Goal: Information Seeking & Learning: Learn about a topic

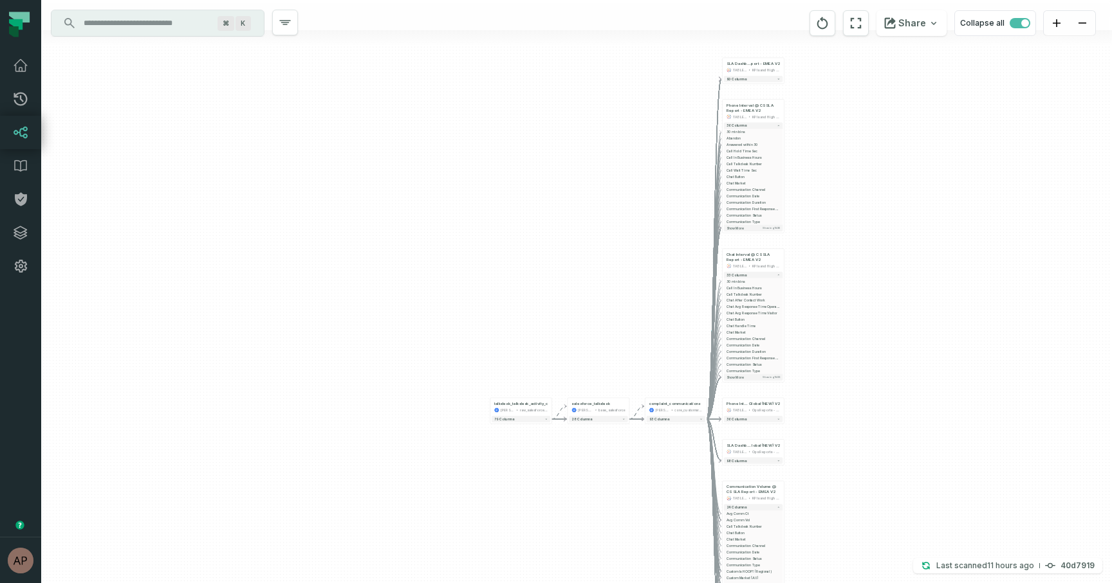
drag, startPoint x: 0, startPoint y: 0, endPoint x: 827, endPoint y: 483, distance: 958.0
click at [827, 483] on div "+ SLA Dashboard @ CS SLA Re port - EMEA V2 TABLEAU KPIs and High Level 90 colum…" at bounding box center [576, 291] width 1070 height 583
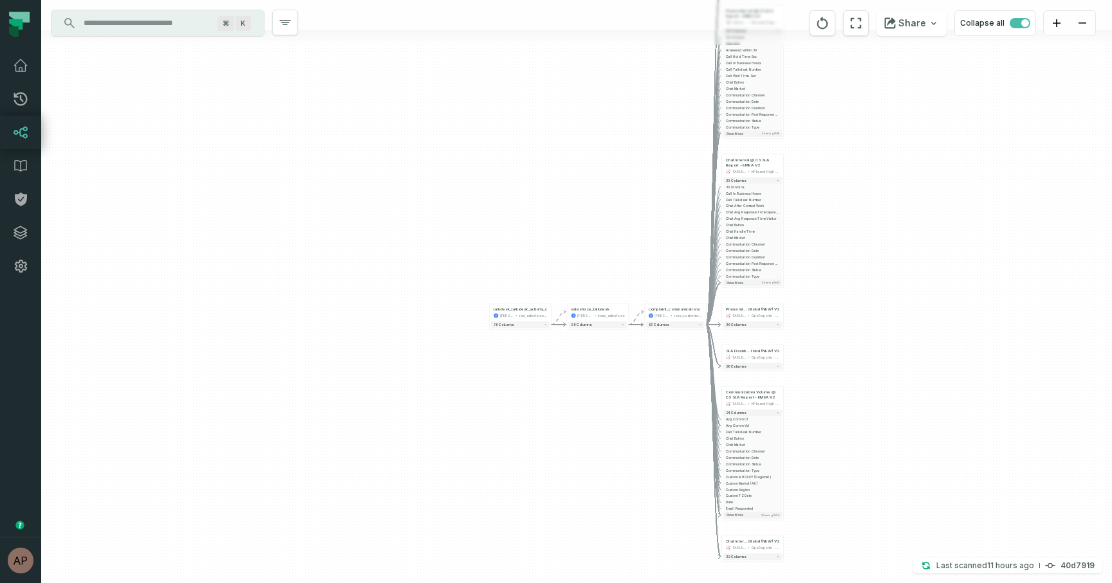
drag, startPoint x: 840, startPoint y: 449, endPoint x: 840, endPoint y: 353, distance: 95.9
click at [840, 353] on div "+ SLA Dashboard @ CS SLA Re port - EMEA V2 TABLEAU KPIs and High Level 90 colum…" at bounding box center [576, 291] width 1070 height 583
click at [768, 324] on button "36 columns" at bounding box center [752, 325] width 59 height 6
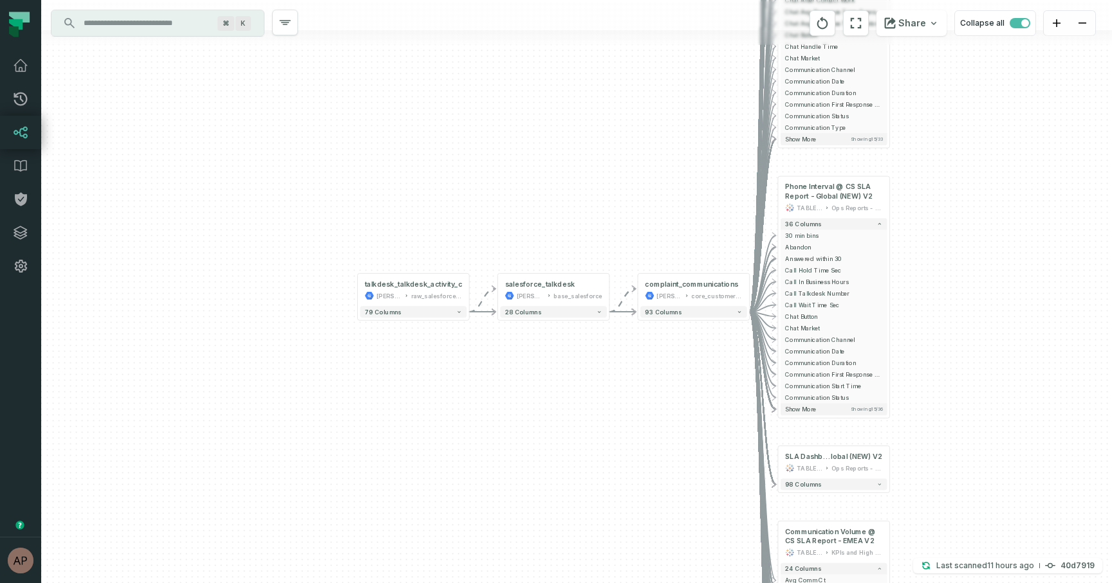
drag, startPoint x: 673, startPoint y: 439, endPoint x: 656, endPoint y: 268, distance: 172.0
click at [656, 268] on div "+ SLA Dashboard @ CS SLA Re port - EMEA V2 TABLEAU KPIs and High Level 90 colum…" at bounding box center [576, 291] width 1070 height 583
click at [467, 286] on button "+" at bounding box center [468, 286] width 10 height 10
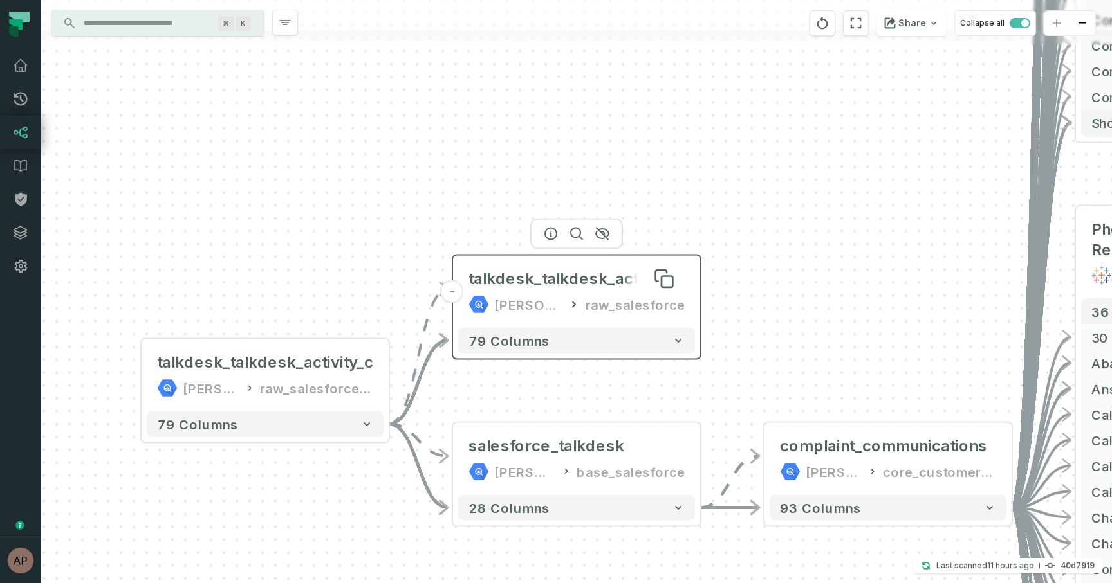
click at [595, 288] on div "talkdesk_talkdesk_activity_c" at bounding box center [576, 279] width 216 height 21
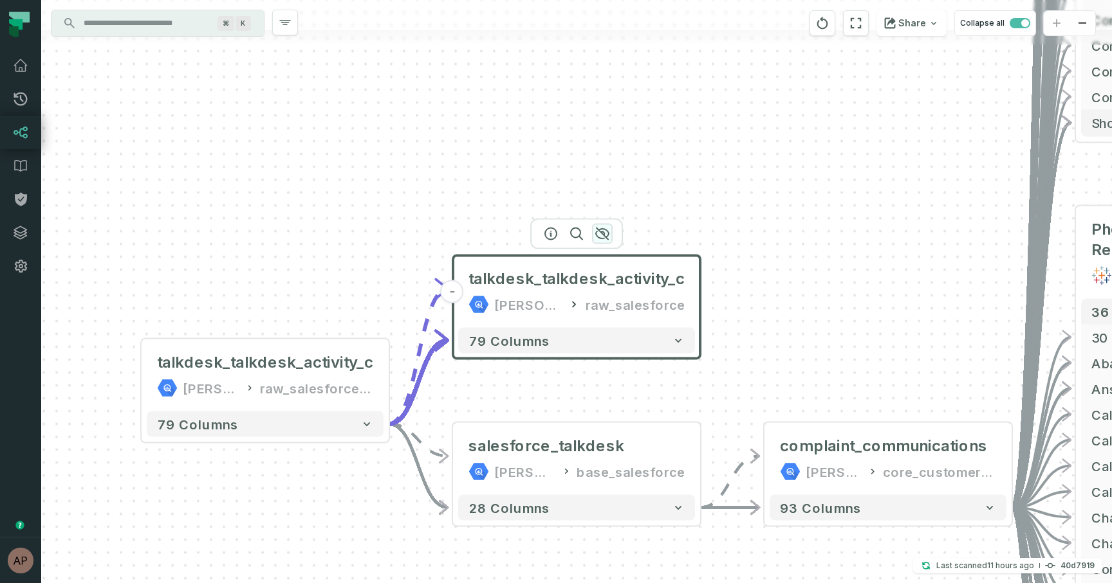
click at [601, 234] on icon "button" at bounding box center [601, 233] width 15 height 15
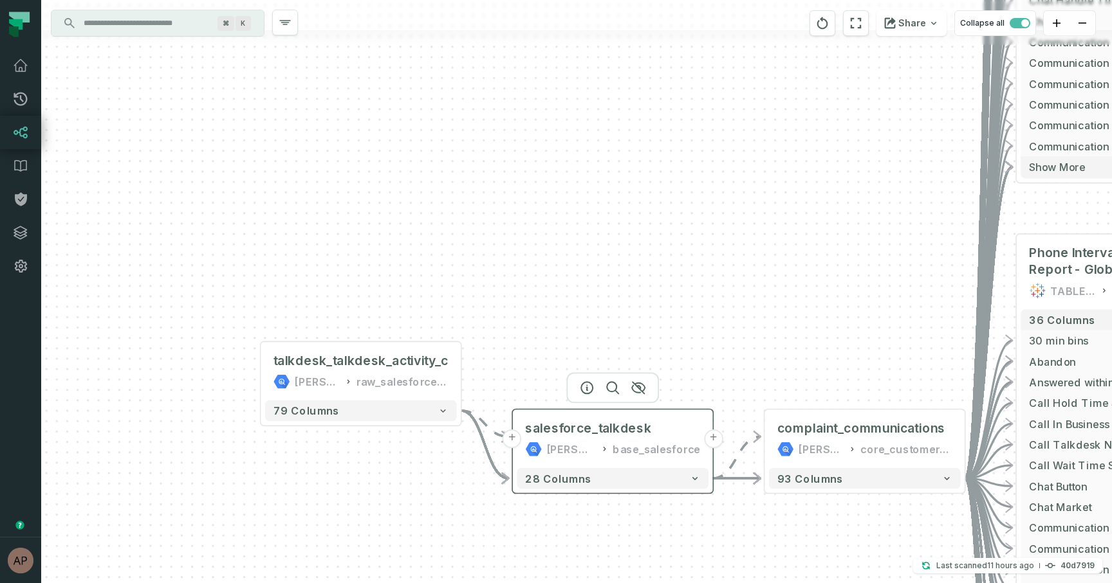
click at [711, 441] on button "+" at bounding box center [713, 439] width 19 height 19
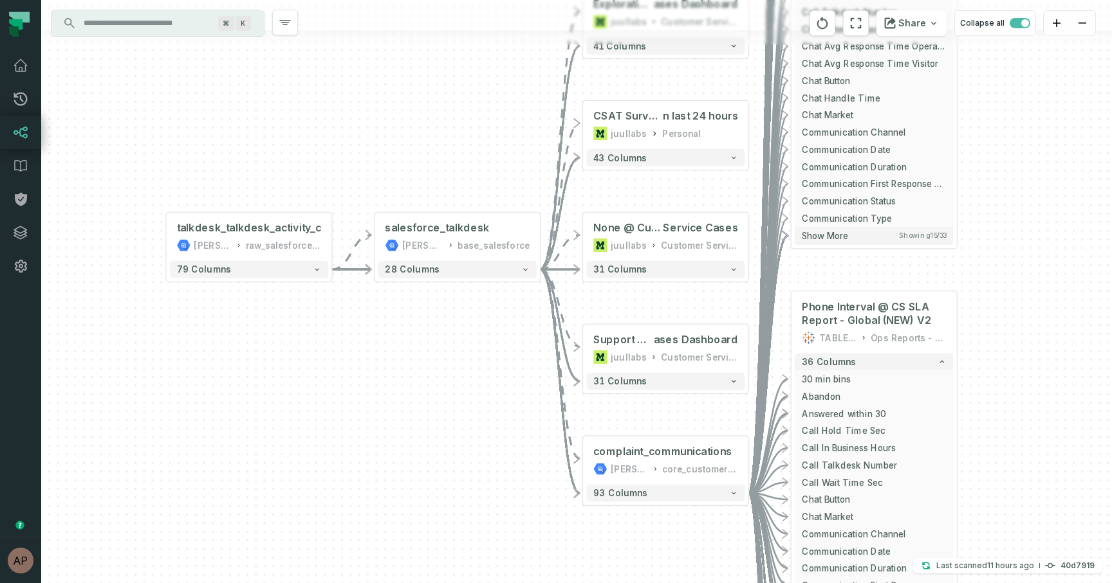
drag, startPoint x: 500, startPoint y: 531, endPoint x: 501, endPoint y: 324, distance: 207.8
click at [501, 324] on div "+ Exploration @ Support C ases Dashboard juullabs Customer Service Ops + 41 col…" at bounding box center [576, 291] width 1070 height 583
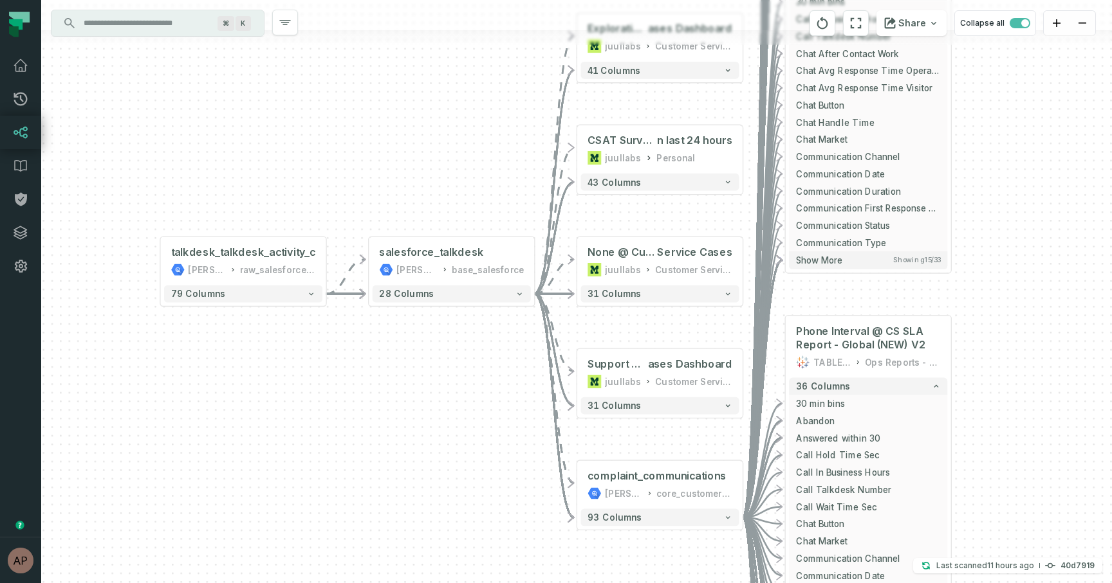
drag, startPoint x: 526, startPoint y: 340, endPoint x: 519, endPoint y: 399, distance: 58.9
click at [519, 399] on div "+ Exploration @ Support C ases Dashboard juullabs Customer Service Ops + 41 col…" at bounding box center [576, 291] width 1070 height 583
click at [702, 368] on span "ases Dashboard" at bounding box center [690, 365] width 84 height 14
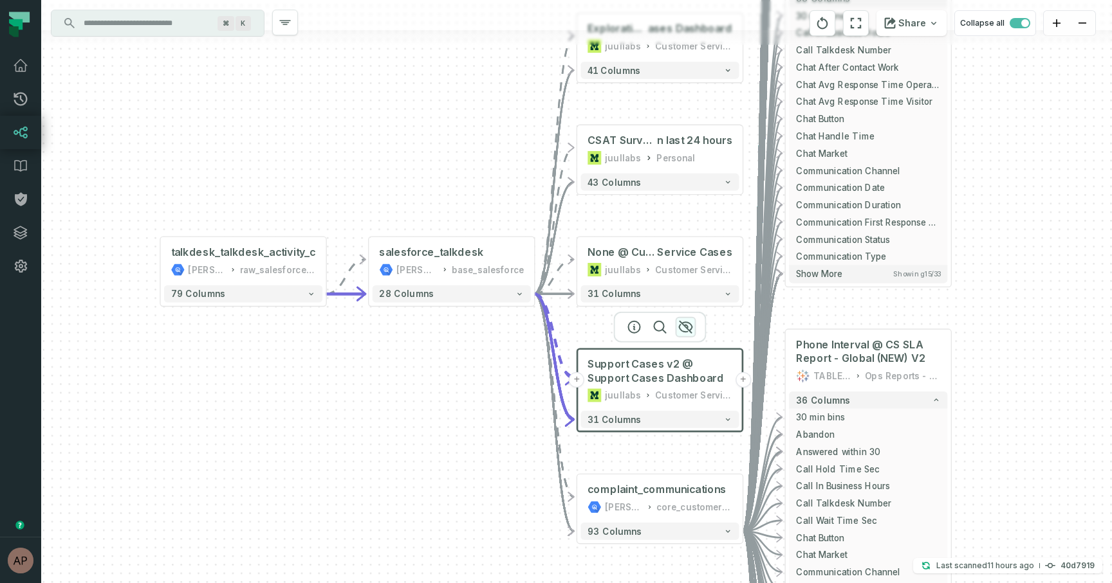
click at [682, 326] on icon "button" at bounding box center [684, 327] width 15 height 15
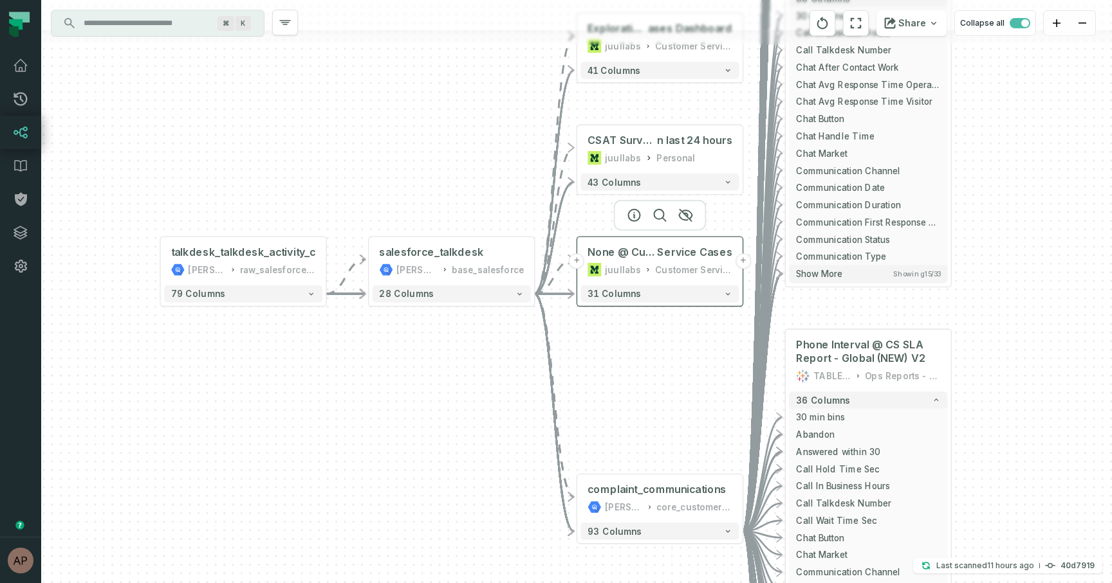
click at [683, 243] on div "None @ Customer Service Cases juullabs Customer Service Ops" at bounding box center [659, 261] width 158 height 41
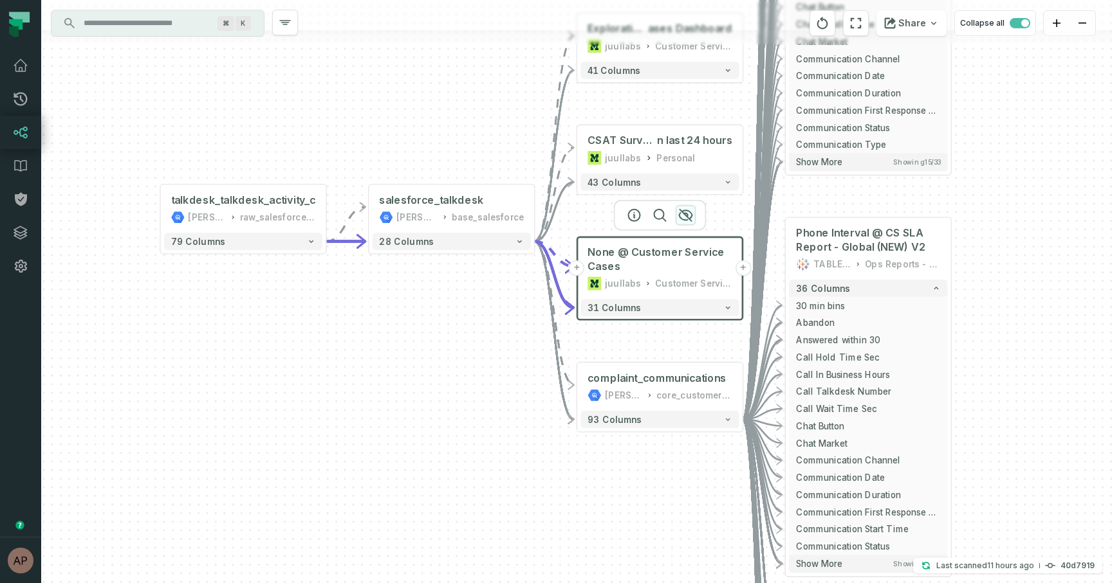
click at [683, 219] on icon "button" at bounding box center [684, 215] width 15 height 15
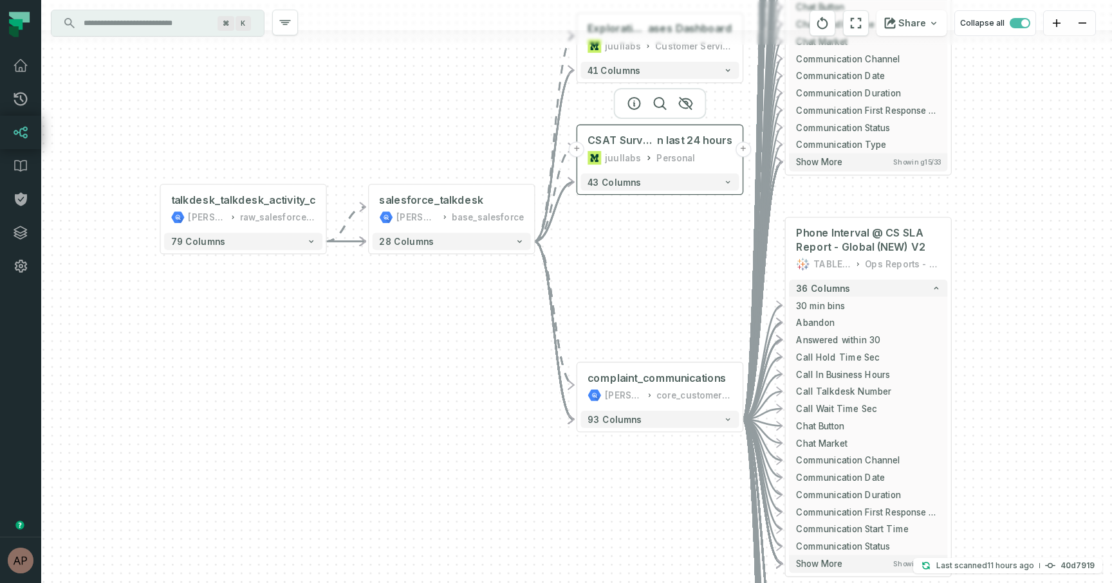
click at [681, 160] on div "Personal" at bounding box center [675, 158] width 39 height 14
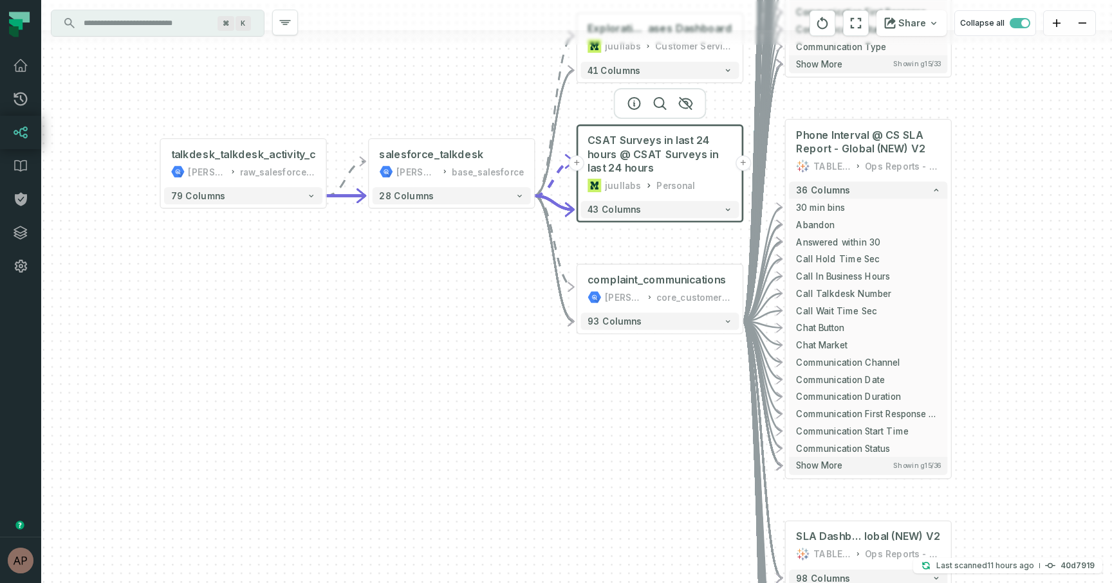
click at [681, 108] on div at bounding box center [659, 103] width 93 height 31
click at [684, 97] on icon "button" at bounding box center [684, 103] width 15 height 15
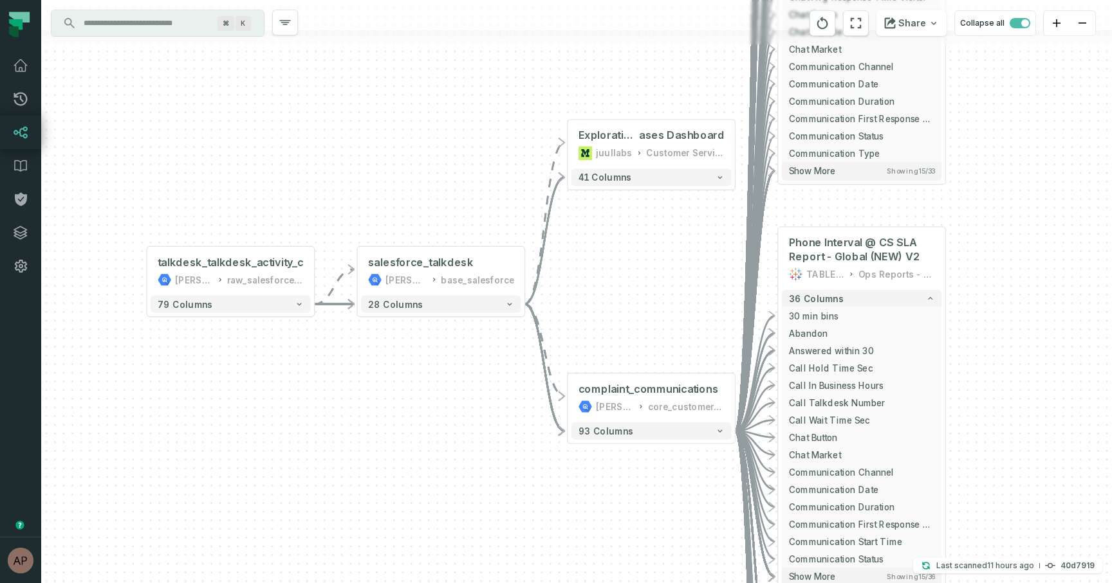
drag, startPoint x: 683, startPoint y: 98, endPoint x: 674, endPoint y: 205, distance: 107.8
click at [674, 205] on div "+ Exploration @ Support C ases Dashboard juullabs Customer Service Ops + 41 col…" at bounding box center [576, 291] width 1070 height 583
click at [676, 146] on div "Customer Service Ops" at bounding box center [685, 153] width 78 height 14
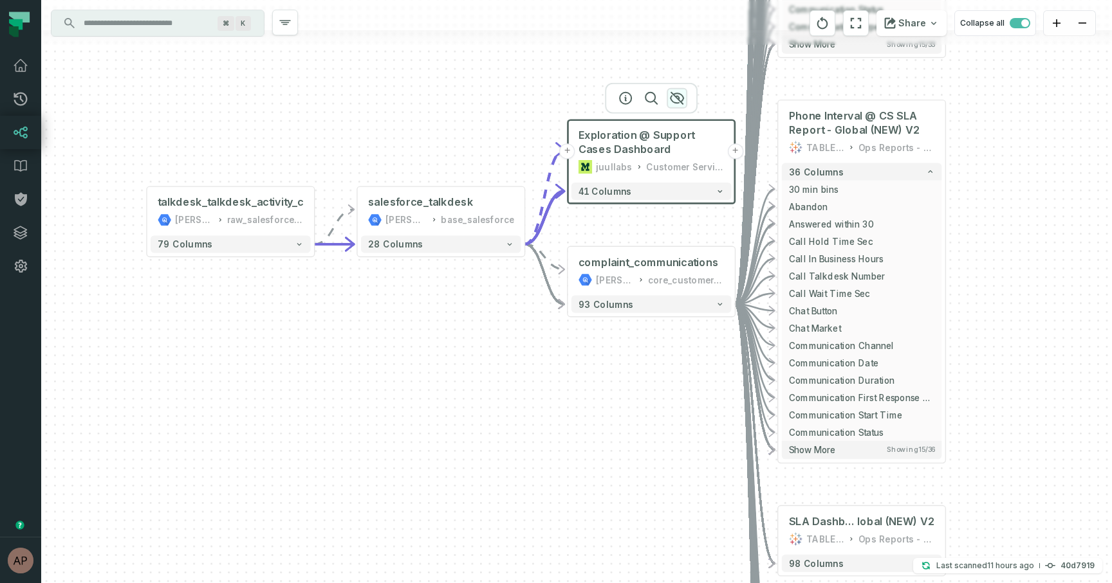
click at [676, 100] on icon "button" at bounding box center [676, 98] width 15 height 15
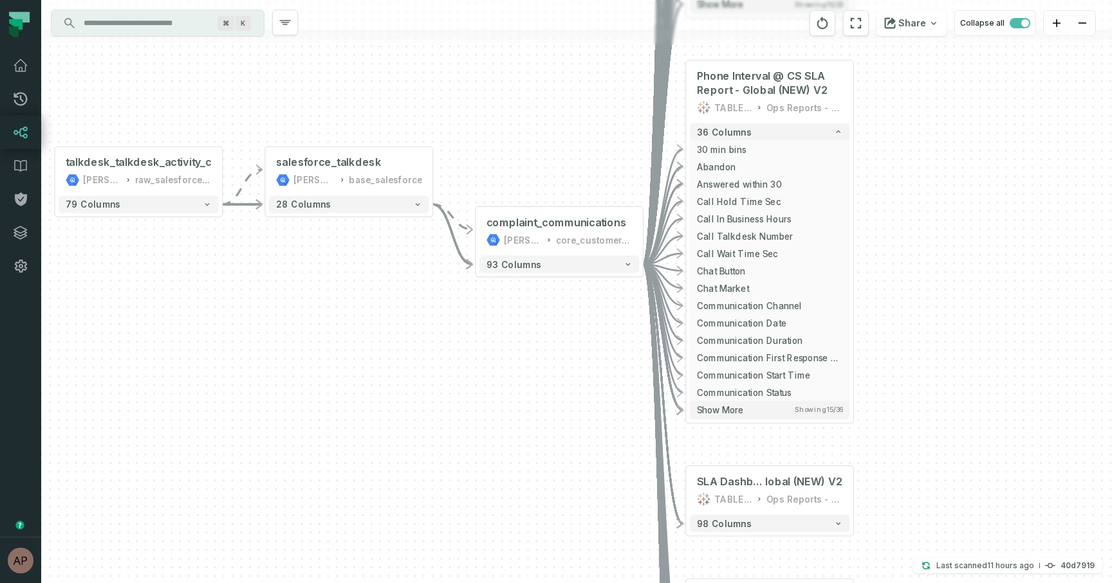
drag, startPoint x: 676, startPoint y: 199, endPoint x: 575, endPoint y: 158, distance: 108.8
click at [575, 158] on div "+ SLA Dashboard @ CS SLA Re port - EMEA V2 TABLEAU KPIs and High Level 90 colum…" at bounding box center [576, 291] width 1070 height 583
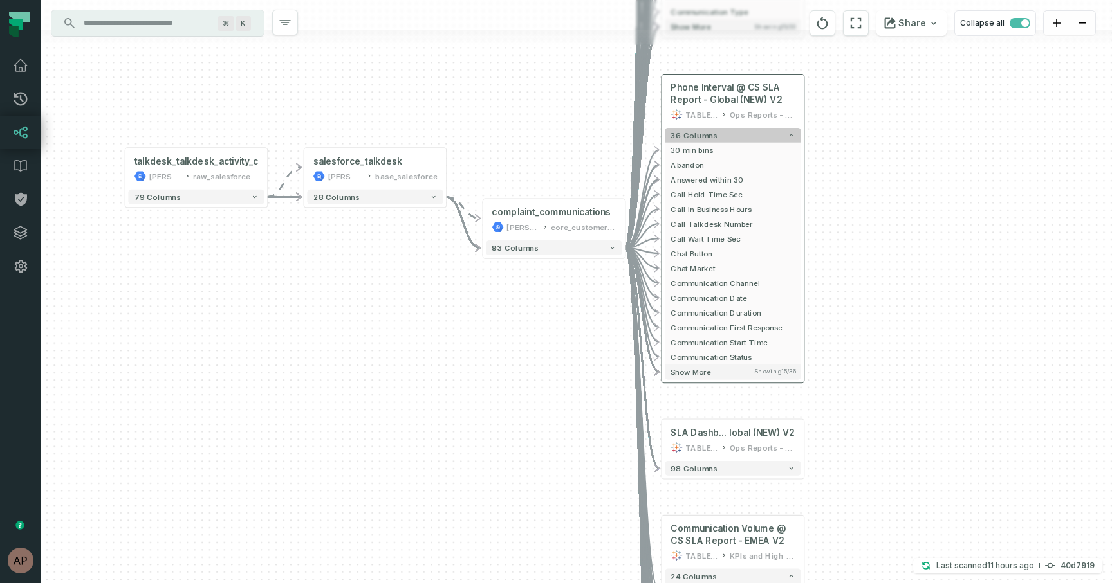
click at [717, 133] on button "36 columns" at bounding box center [733, 135] width 136 height 15
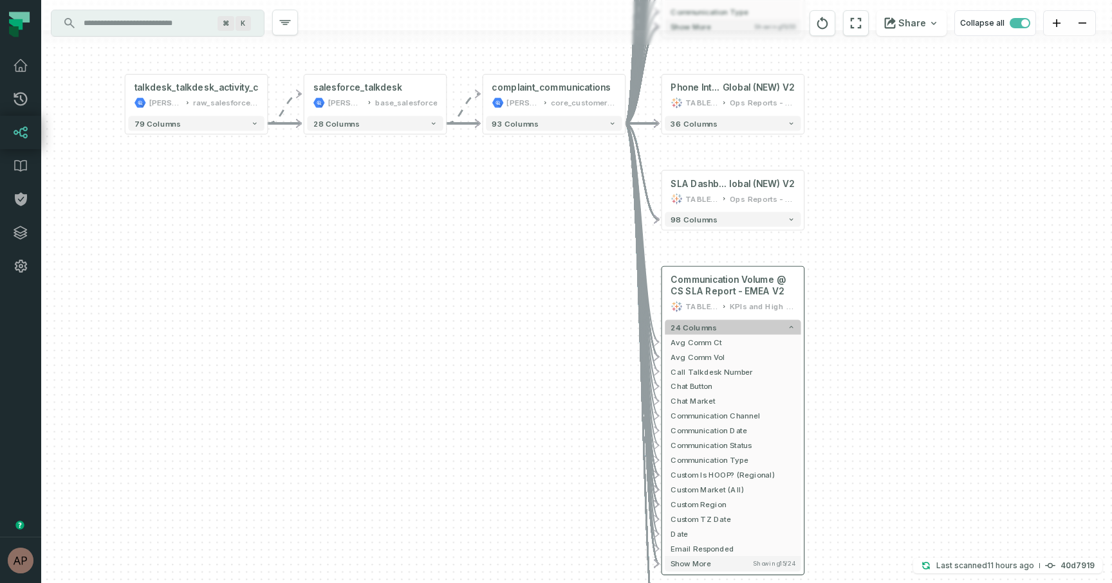
click at [748, 326] on button "24 columns" at bounding box center [733, 327] width 136 height 15
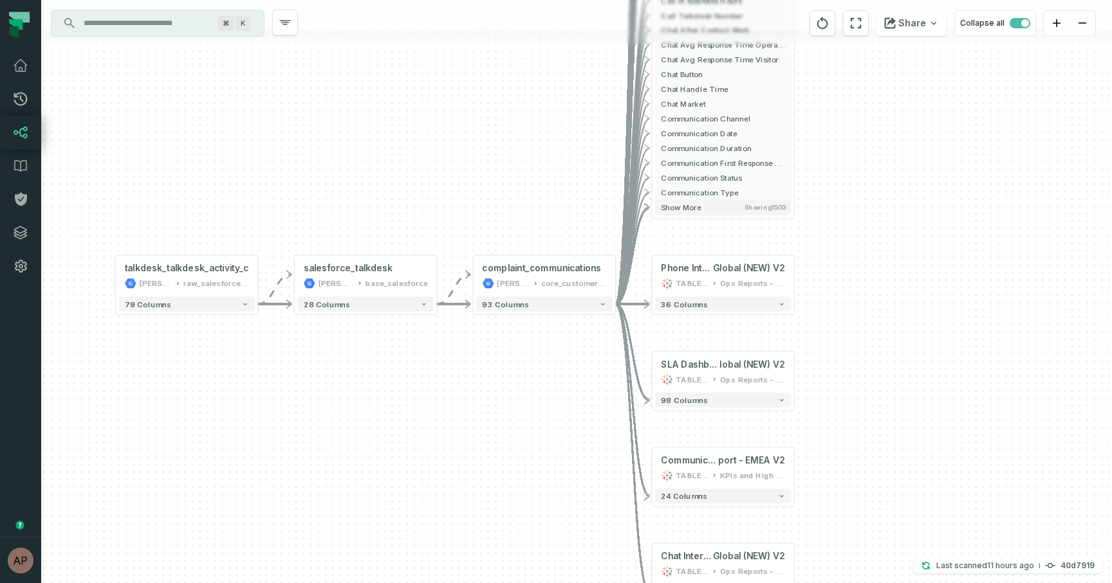
drag, startPoint x: 841, startPoint y: 244, endPoint x: 831, endPoint y: 425, distance: 181.0
click at [831, 425] on div "+ SLA Dashboard @ CS SLA Re port - EMEA V2 TABLEAU KPIs and High Level 90 colum…" at bounding box center [576, 291] width 1070 height 583
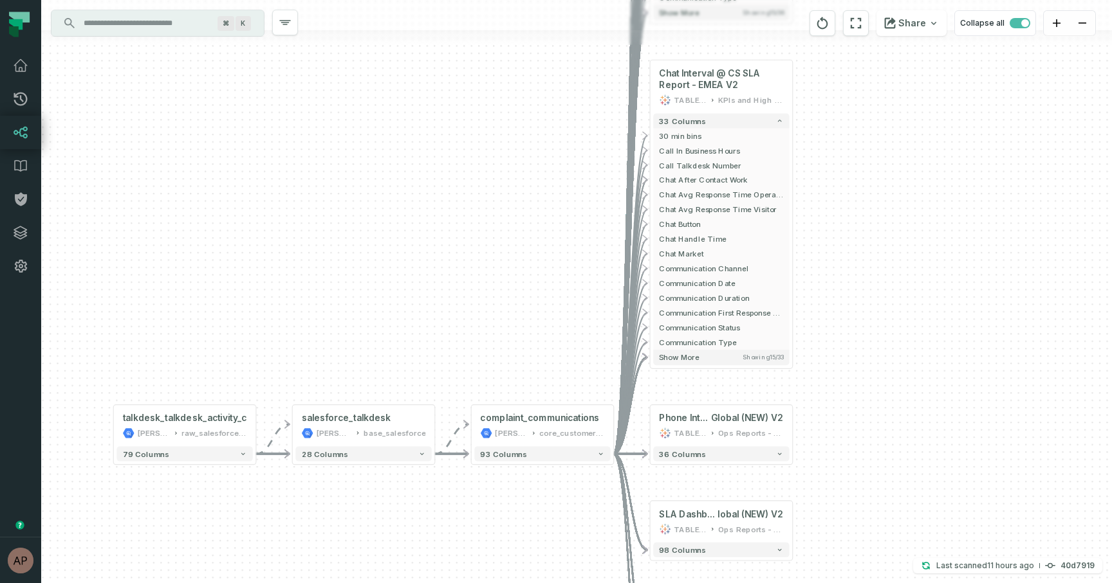
drag, startPoint x: 892, startPoint y: 235, endPoint x: 890, endPoint y: 385, distance: 149.9
click at [890, 385] on div "+ SLA Dashboard @ CS SLA Re port - EMEA V2 TABLEAU KPIs and High Level 90 colum…" at bounding box center [576, 291] width 1070 height 583
click at [763, 120] on button "33 columns" at bounding box center [721, 121] width 136 height 15
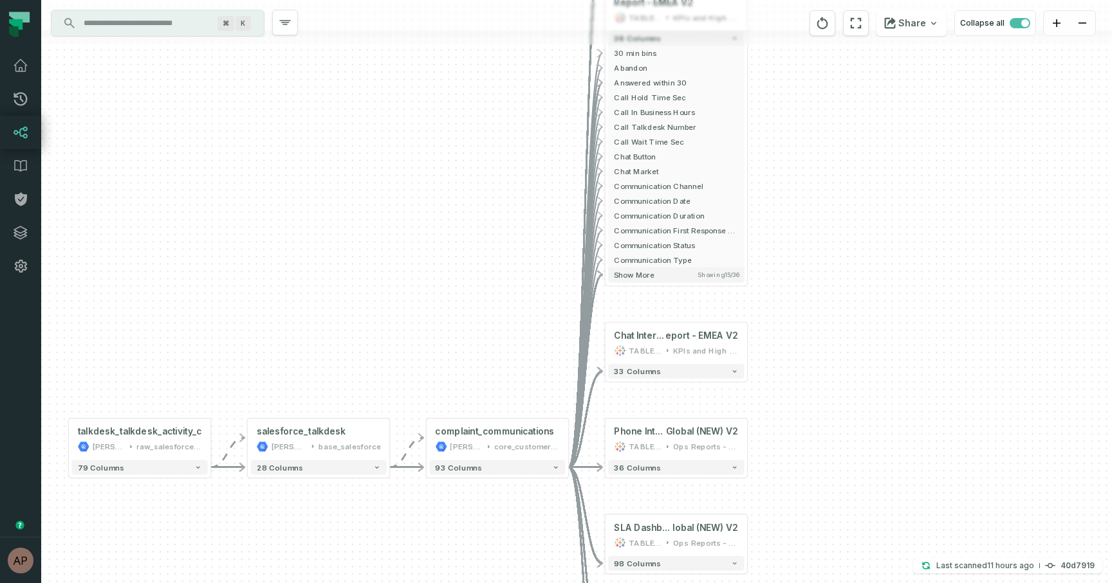
drag, startPoint x: 823, startPoint y: 157, endPoint x: 776, endPoint y: 425, distance: 271.8
click at [776, 425] on div "+ SLA Dashboard @ CS SLA Re port - EMEA V2 TABLEAU KPIs and High Level 90 colum…" at bounding box center [576, 291] width 1070 height 583
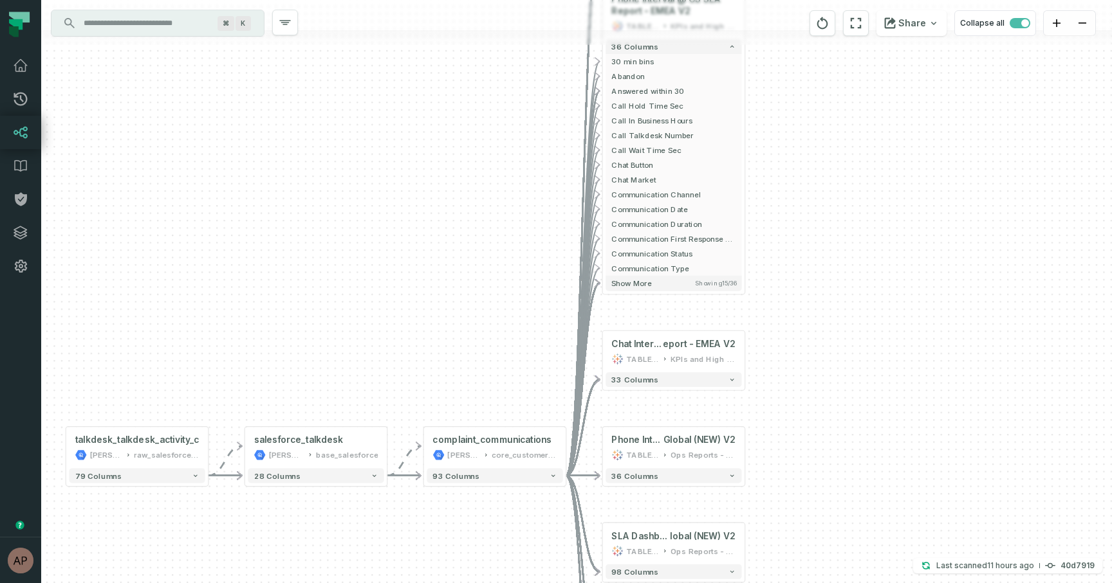
click at [766, 288] on div "+ SLA Dashboard @ CS SLA Re port - EMEA V2 TABLEAU KPIs and High Level 90 colum…" at bounding box center [576, 291] width 1070 height 583
click at [565, 449] on button "+" at bounding box center [567, 448] width 14 height 14
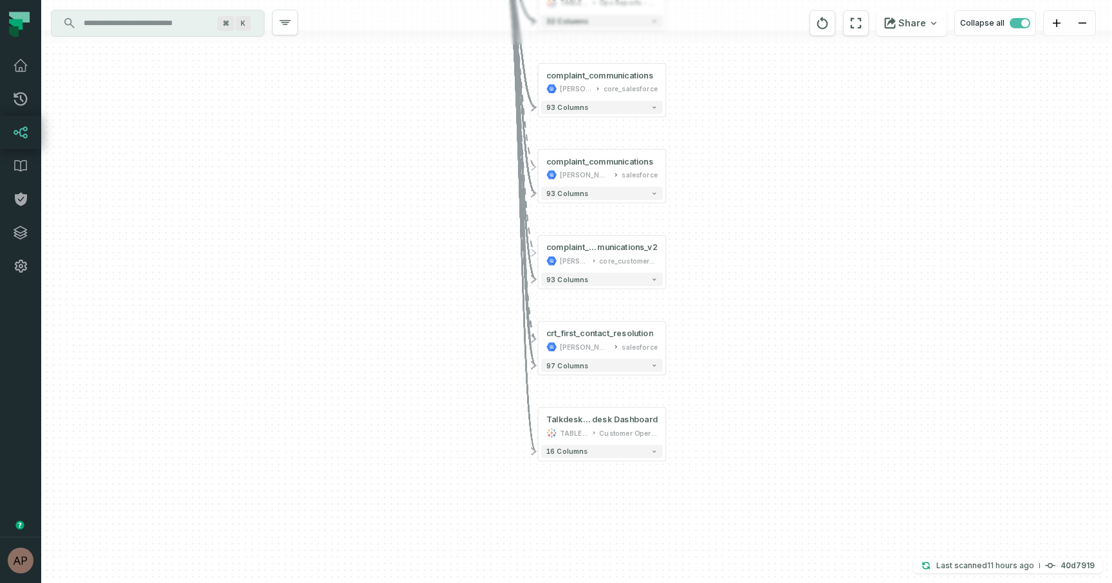
drag, startPoint x: 757, startPoint y: 437, endPoint x: 742, endPoint y: 329, distance: 109.2
click at [742, 329] on div "- complaint_communications [PERSON_NAME]-warehouse core_salesforce 93 columns -…" at bounding box center [576, 291] width 1070 height 583
click at [632, 178] on div "salesforce" at bounding box center [639, 175] width 36 height 10
click at [764, 230] on div "- complaint_communications [PERSON_NAME]-warehouse core_salesforce 93 columns -…" at bounding box center [576, 291] width 1070 height 583
click at [625, 84] on div "core_salesforce" at bounding box center [630, 89] width 54 height 10
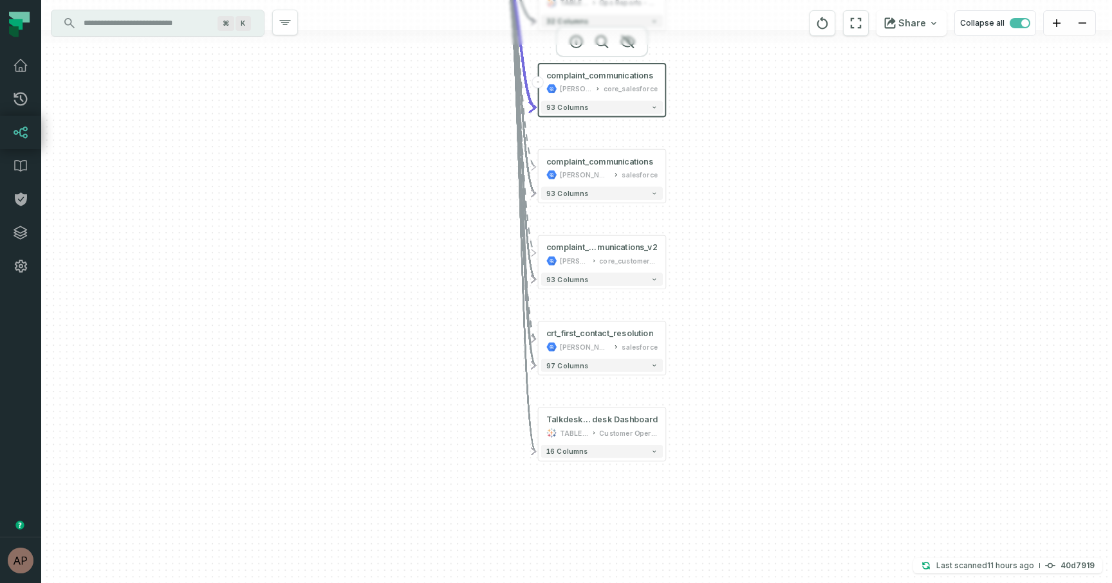
click at [629, 44] on div at bounding box center [576, 37] width 1070 height 15
click at [628, 46] on icon "button" at bounding box center [627, 42] width 13 height 12
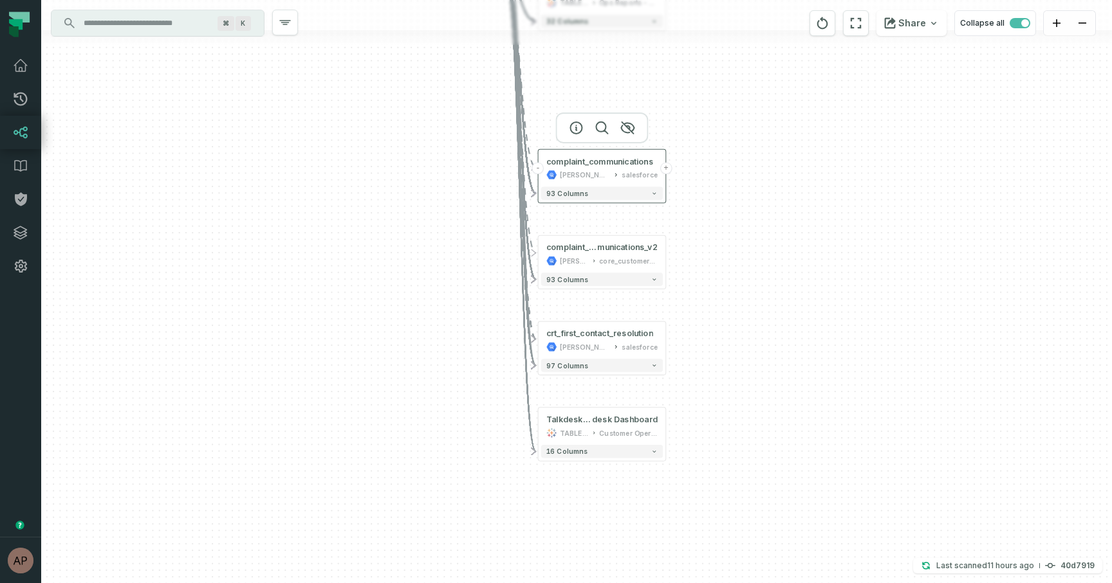
click at [665, 169] on button "+" at bounding box center [666, 168] width 12 height 12
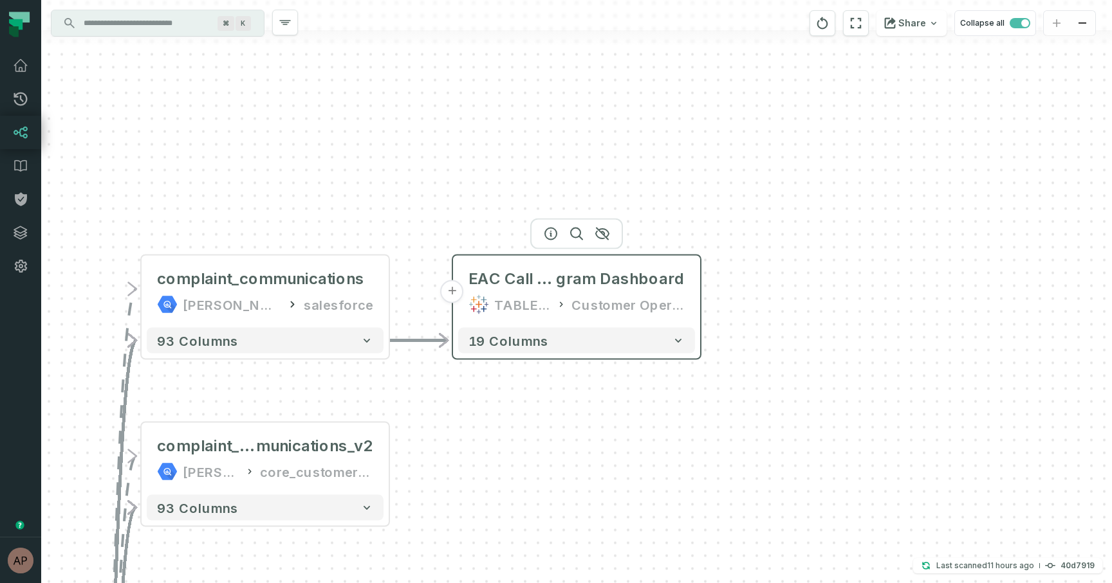
click at [592, 298] on div "Customer Operations Sandbox" at bounding box center [627, 305] width 113 height 21
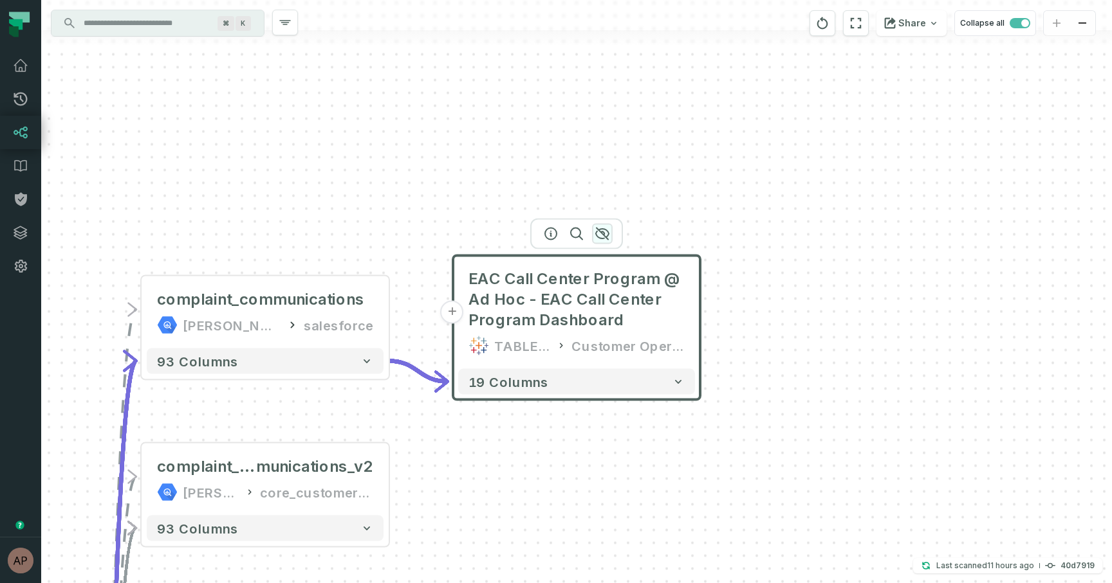
click at [605, 228] on icon "button" at bounding box center [601, 233] width 15 height 15
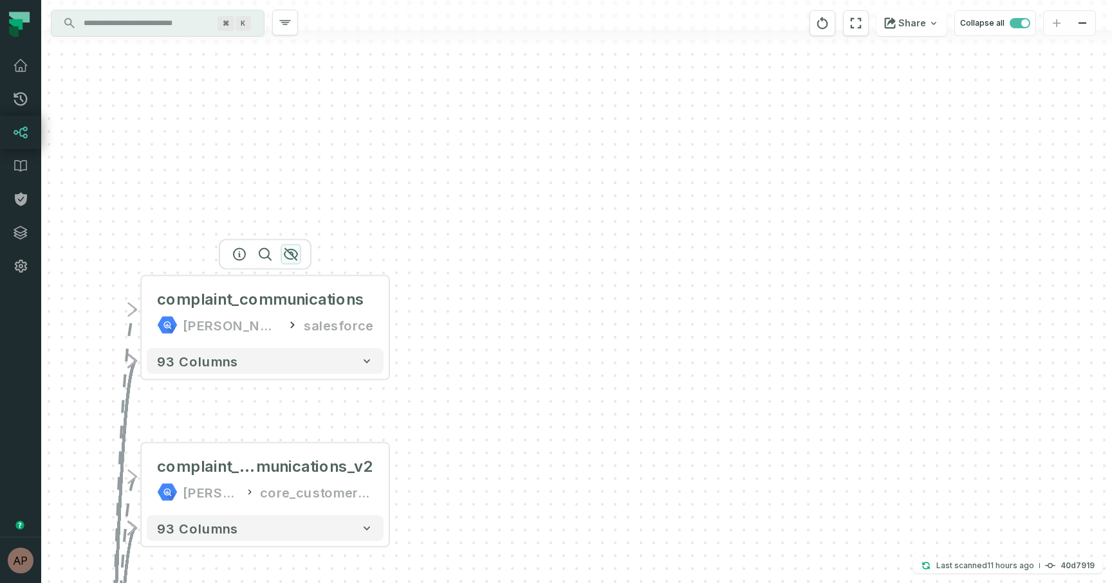
click at [295, 252] on icon "button" at bounding box center [290, 255] width 13 height 12
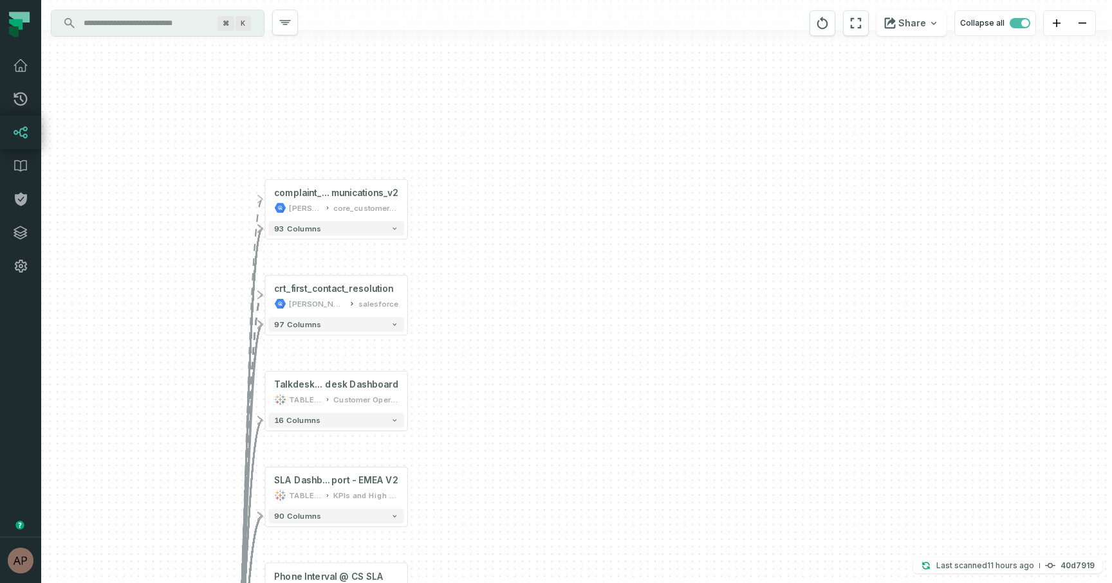
drag, startPoint x: 452, startPoint y: 342, endPoint x: 456, endPoint y: 121, distance: 220.7
click at [456, 119] on div "- complaint_com munications_v2 [PERSON_NAME]-warehouse core_customer_service + …" at bounding box center [576, 291] width 1070 height 583
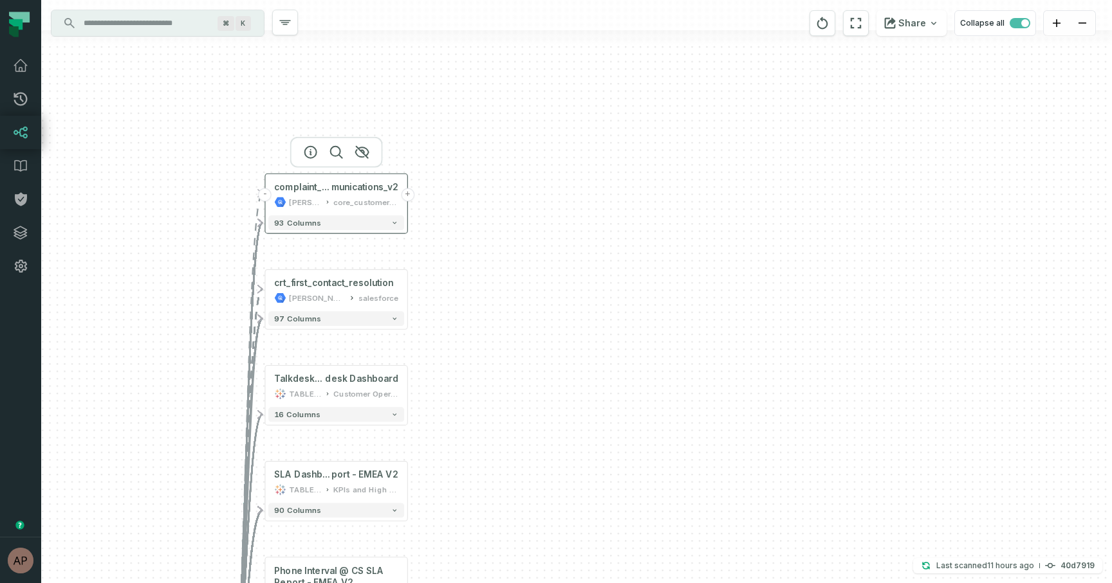
click at [409, 197] on button "+" at bounding box center [408, 195] width 14 height 14
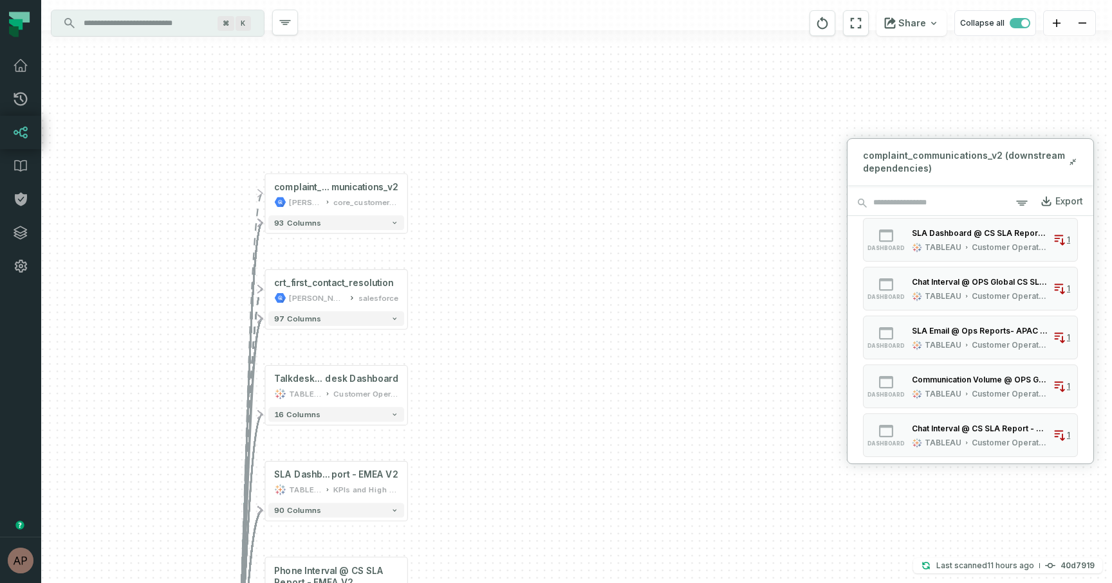
scroll to position [478, 0]
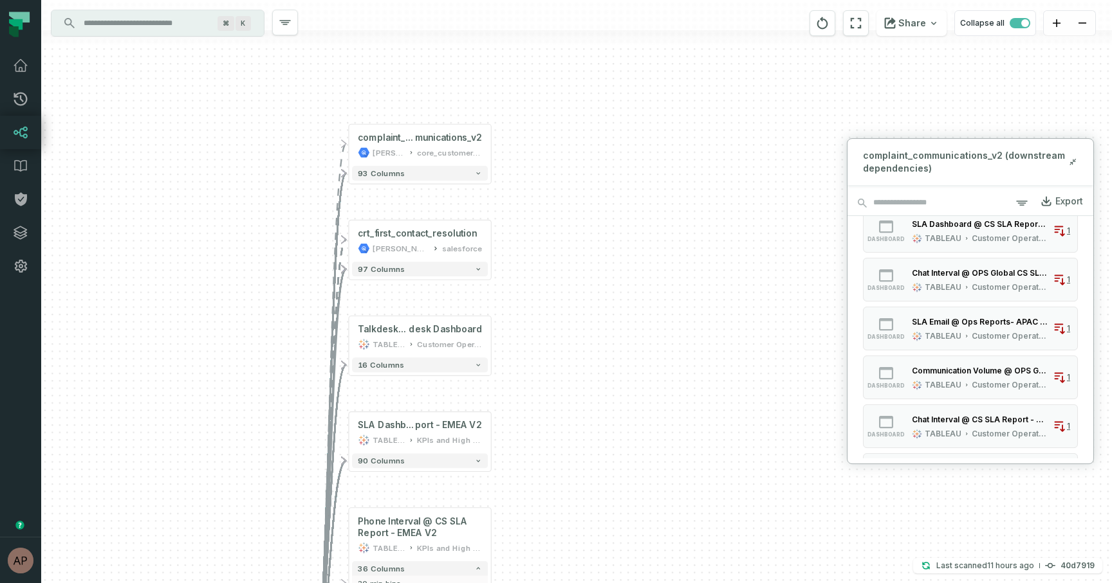
drag, startPoint x: 554, startPoint y: 349, endPoint x: 650, endPoint y: 280, distance: 117.6
click at [650, 280] on div "- complaint_com munications_v2 [PERSON_NAME]-warehouse core_customer_service + …" at bounding box center [576, 291] width 1070 height 583
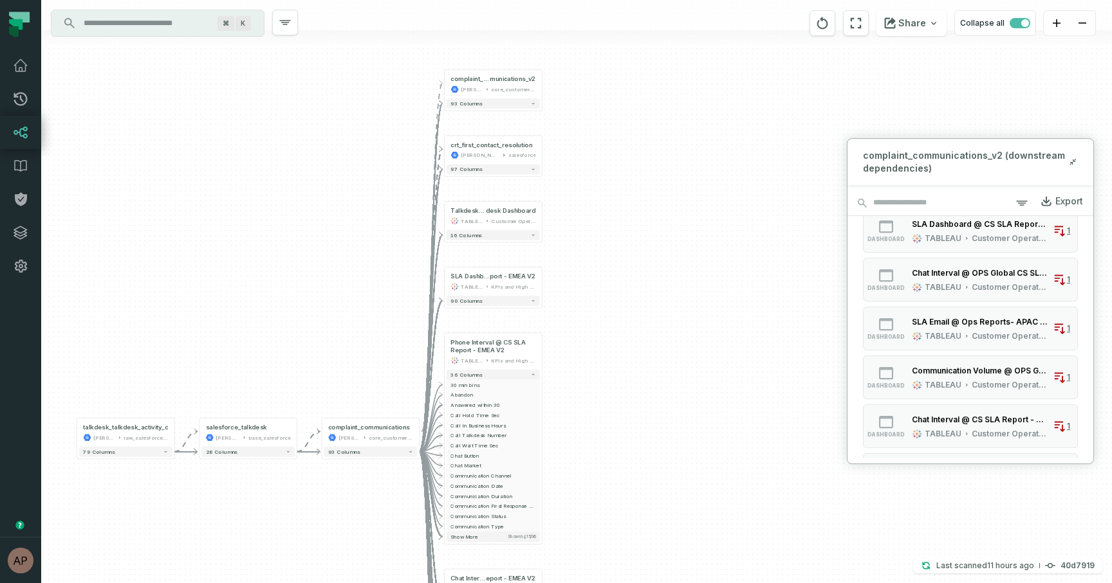
drag, startPoint x: 592, startPoint y: 252, endPoint x: 591, endPoint y: 170, distance: 81.7
click at [591, 169] on div "- complaint_com munications_v2 [PERSON_NAME]-warehouse core_customer_service + …" at bounding box center [576, 291] width 1070 height 583
click at [507, 149] on div "[PERSON_NAME]-customer-service salesforce" at bounding box center [491, 151] width 85 height 8
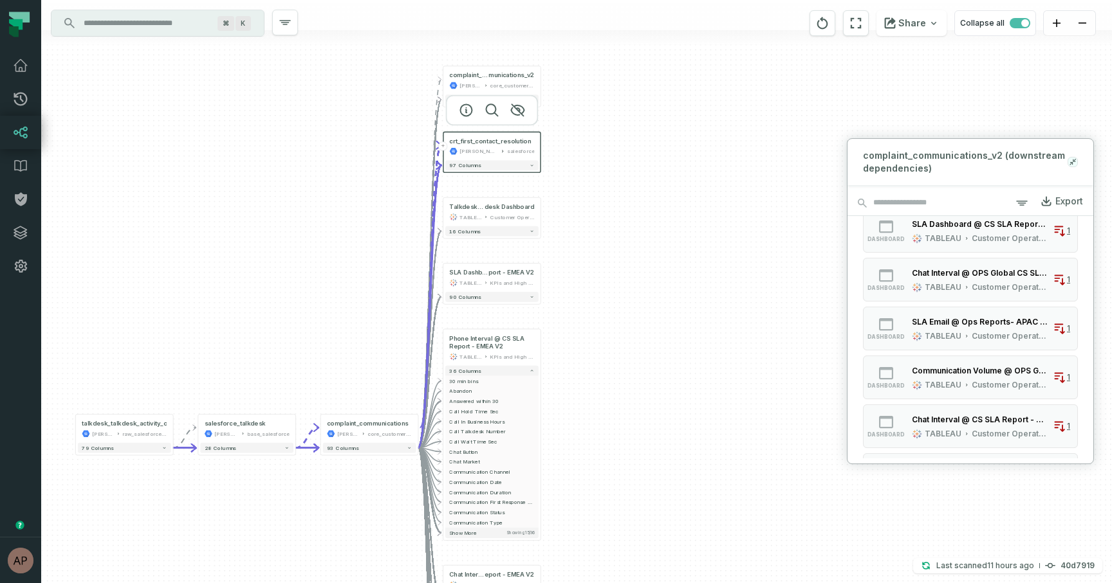
click at [1071, 163] on icon at bounding box center [1070, 164] width 3 height 3
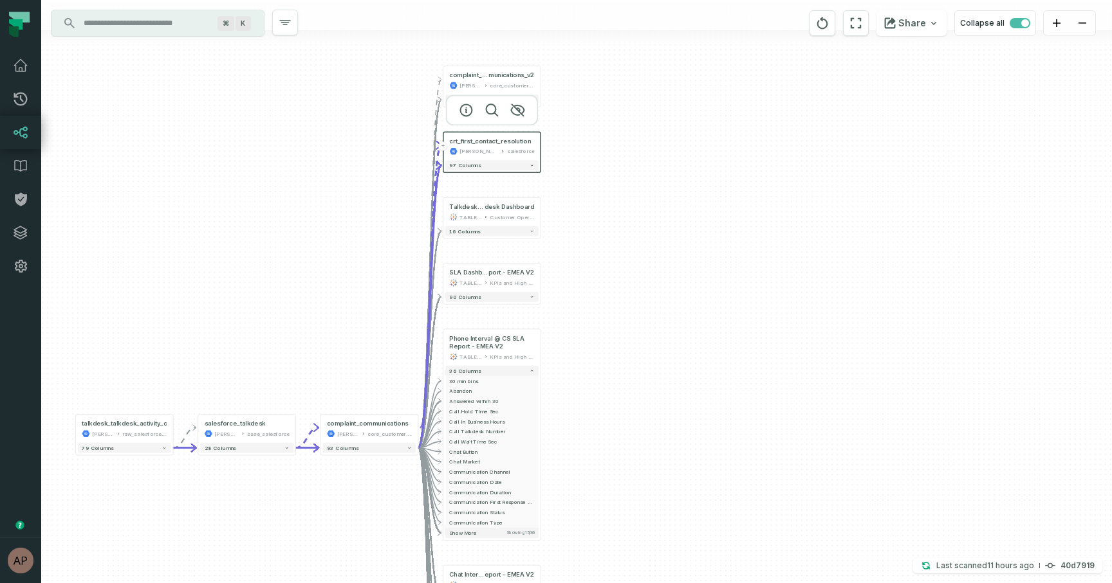
click at [670, 210] on div "- complaint_com munications_v2 [PERSON_NAME]-warehouse core_customer_service + …" at bounding box center [576, 291] width 1070 height 583
click at [502, 151] on icon at bounding box center [502, 151] width 5 height 5
click at [519, 113] on icon "button" at bounding box center [516, 109] width 15 height 15
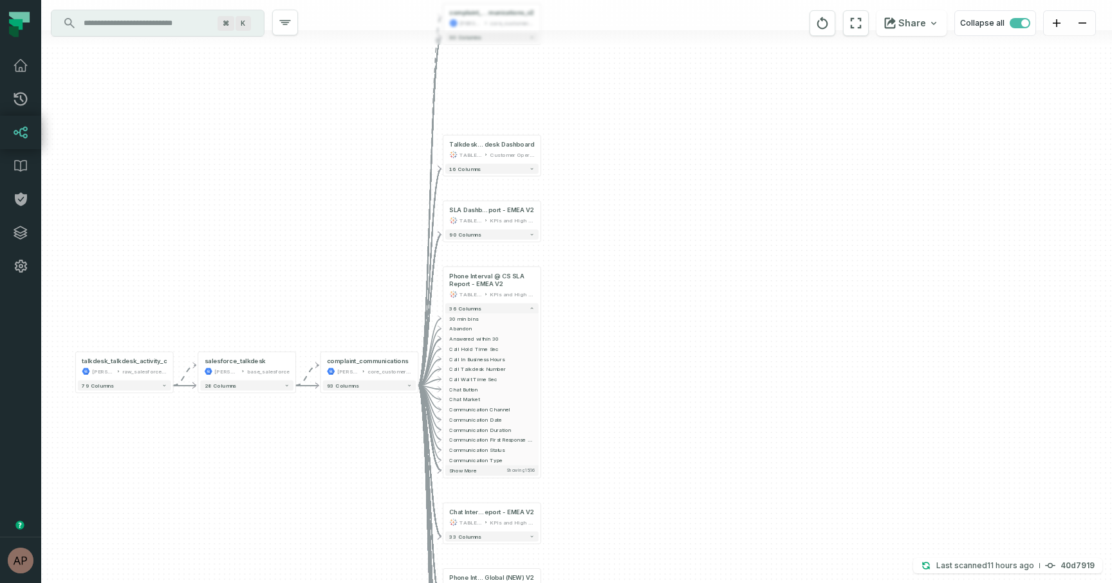
drag, startPoint x: 579, startPoint y: 191, endPoint x: 579, endPoint y: 129, distance: 62.4
click at [579, 129] on div "- complaint_com munications_v2 [PERSON_NAME]-warehouse core_customer_service + …" at bounding box center [576, 291] width 1070 height 583
click at [515, 172] on button "16 columns" at bounding box center [491, 169] width 93 height 10
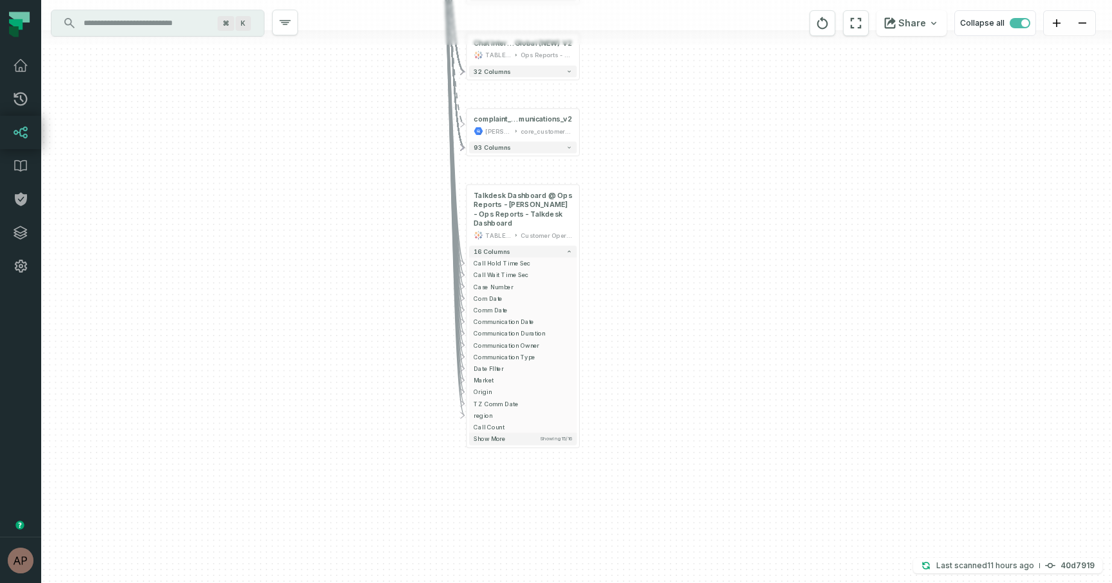
drag, startPoint x: 565, startPoint y: 192, endPoint x: 614, endPoint y: 261, distance: 84.4
click at [614, 261] on div "- complaint_com munications_v2 [PERSON_NAME]-warehouse core_customer_service + …" at bounding box center [576, 291] width 1070 height 583
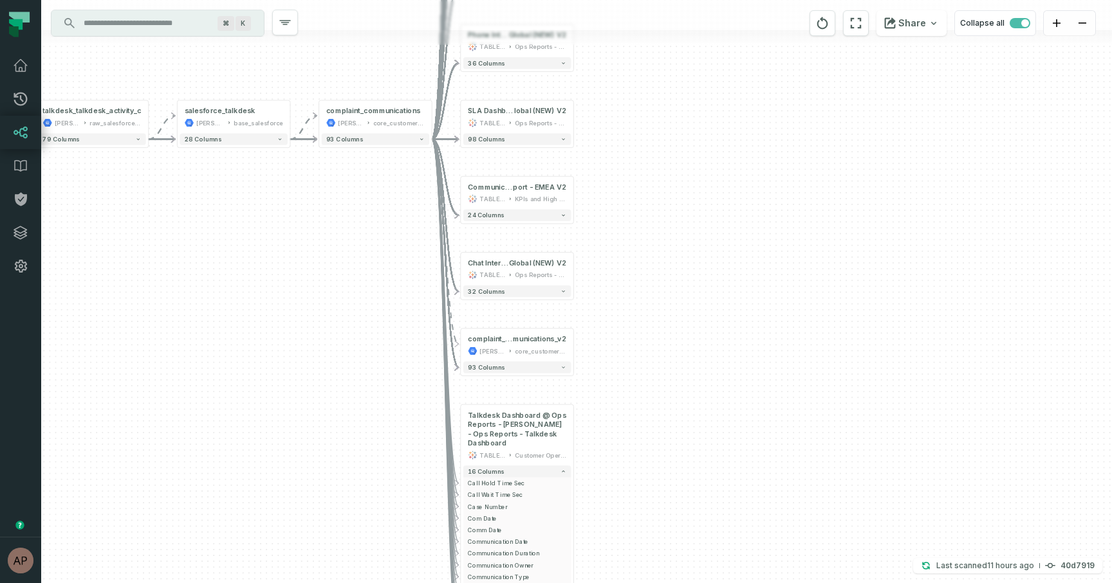
drag, startPoint x: 596, startPoint y: 194, endPoint x: 592, endPoint y: 436, distance: 242.6
click at [592, 437] on div "- complaint_com munications_v2 [PERSON_NAME]-warehouse core_customer_service + …" at bounding box center [576, 291] width 1070 height 583
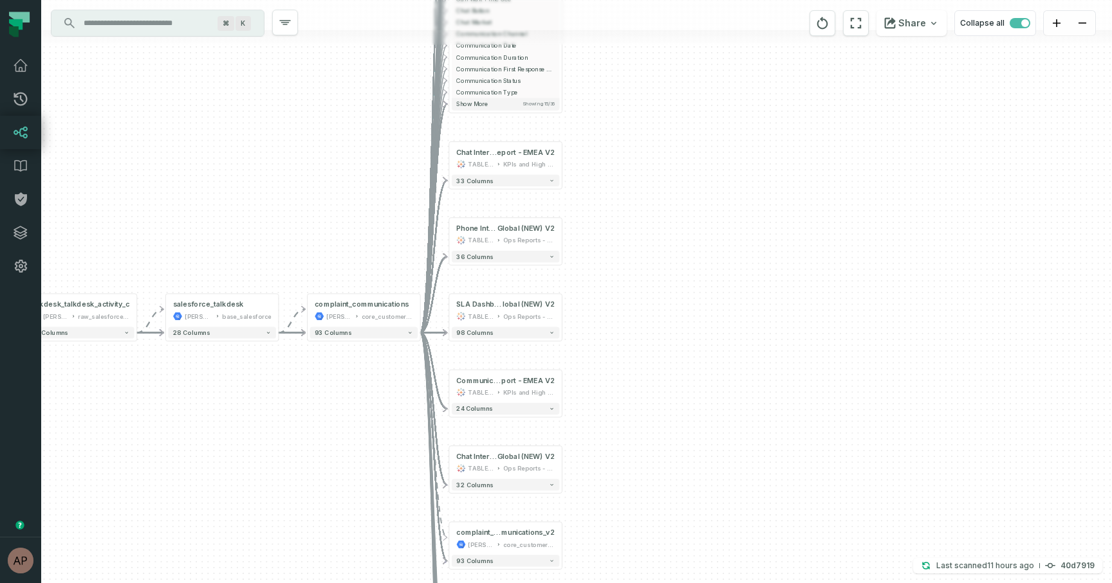
drag, startPoint x: 608, startPoint y: 292, endPoint x: 594, endPoint y: 462, distance: 170.4
click at [594, 463] on div "- complaint_com munications_v2 [PERSON_NAME]-warehouse core_customer_service + …" at bounding box center [576, 291] width 1070 height 583
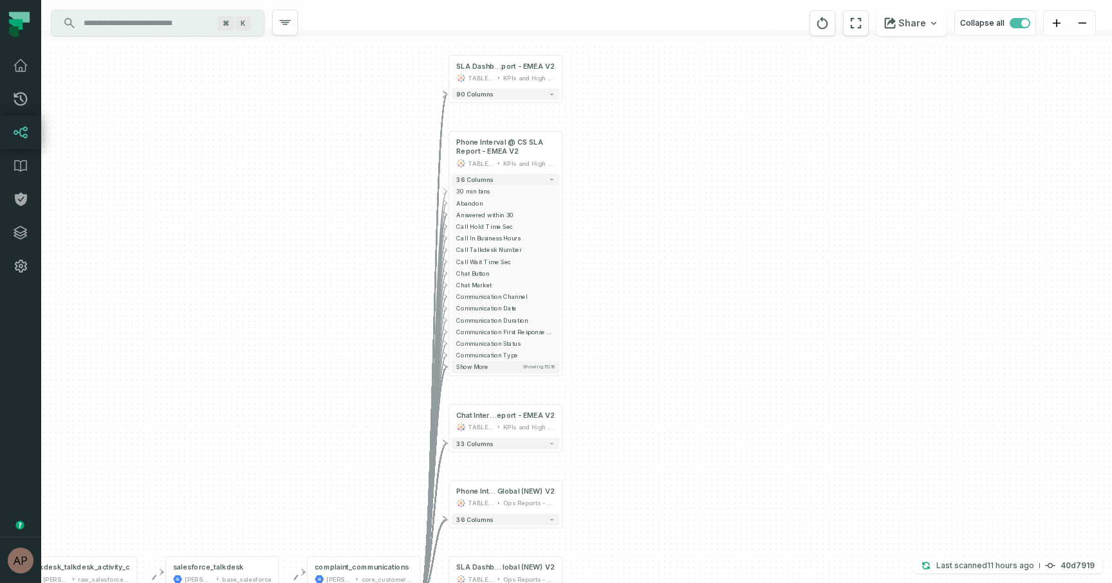
drag, startPoint x: 607, startPoint y: 266, endPoint x: 607, endPoint y: 536, distance: 269.5
click at [607, 536] on div "- complaint_com munications_v2 [PERSON_NAME]-warehouse core_customer_service + …" at bounding box center [576, 291] width 1070 height 583
